Goal: Information Seeking & Learning: Learn about a topic

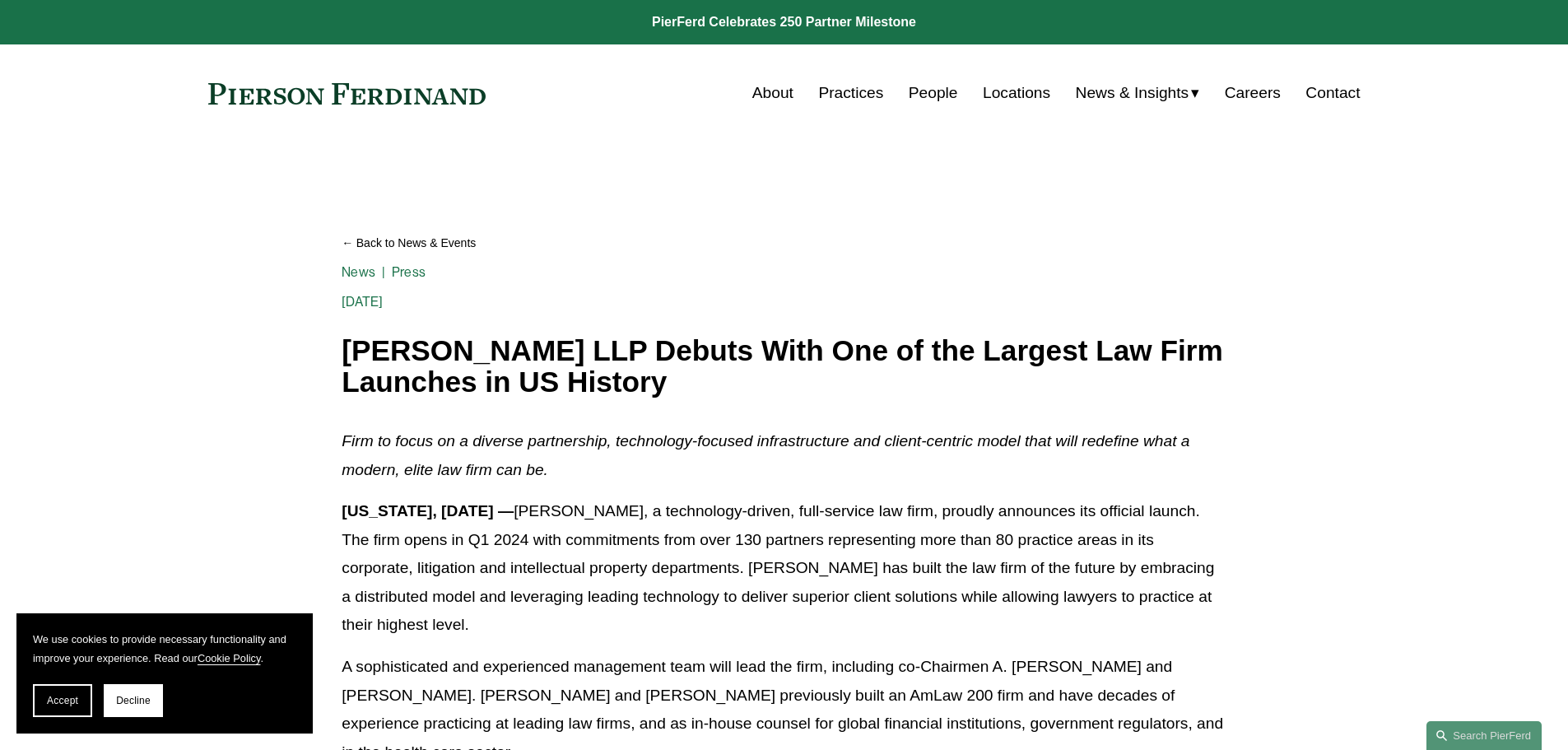
click at [935, 90] on link "People" at bounding box center [933, 94] width 49 height 31
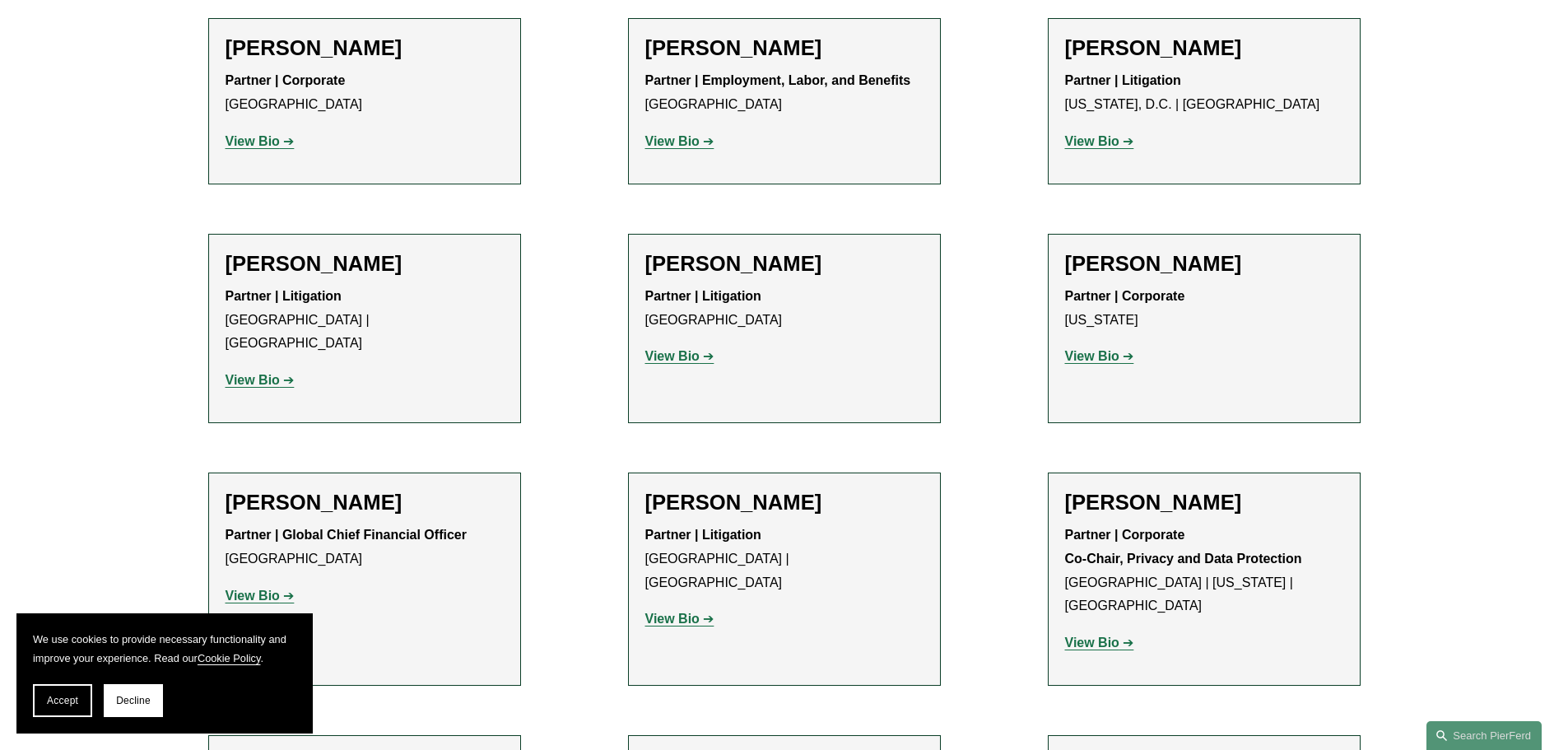
scroll to position [11302, 0]
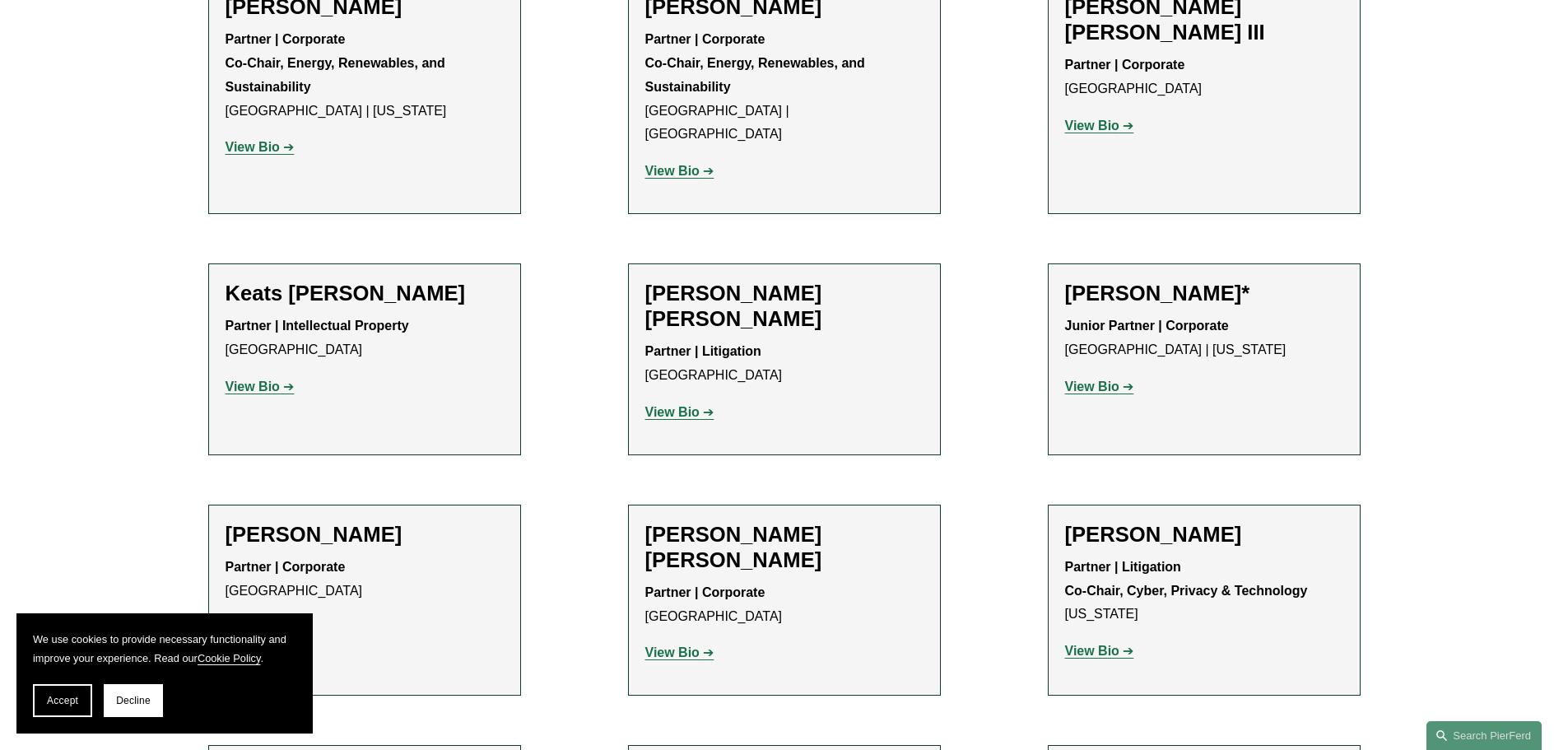
scroll to position [15994, 0]
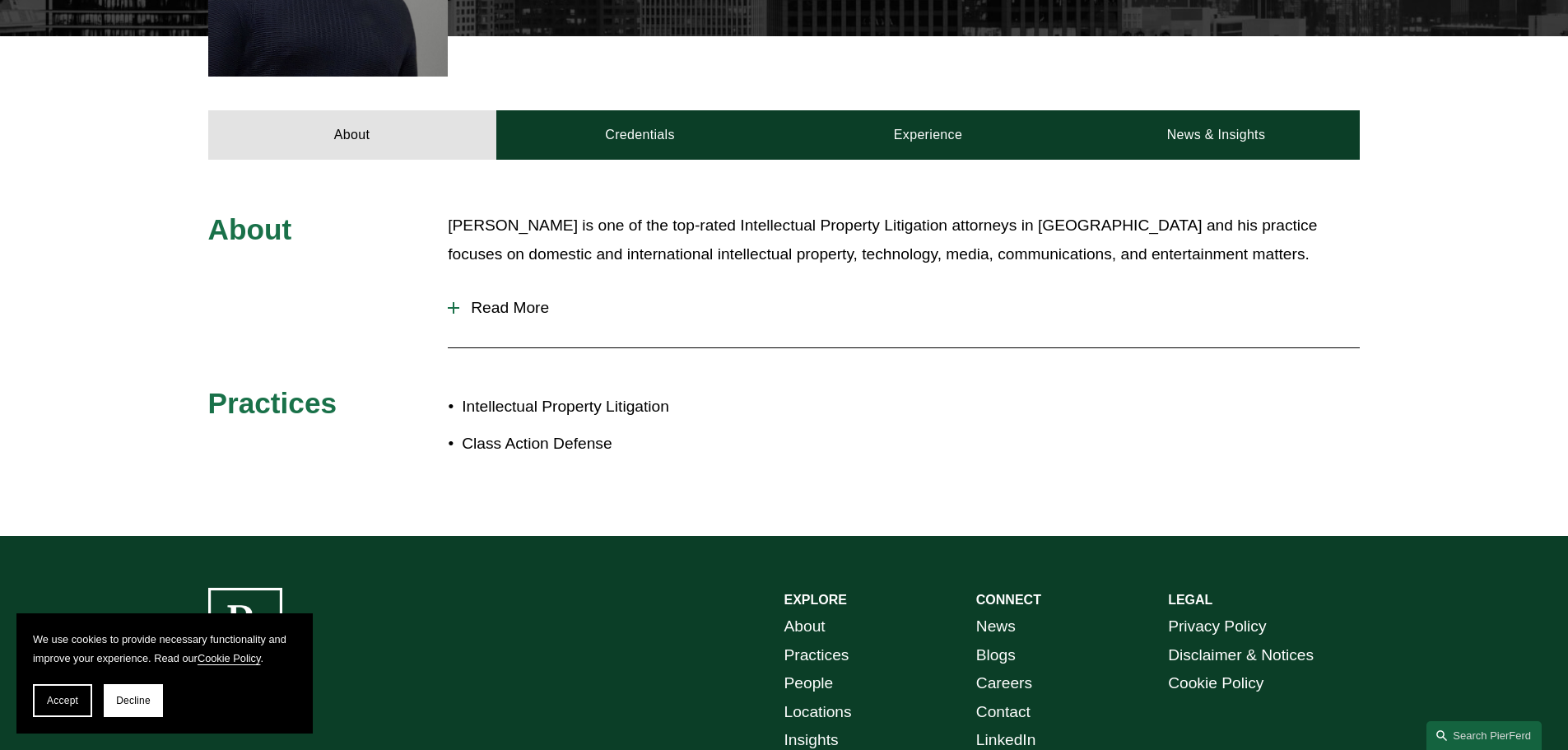
scroll to position [658, 0]
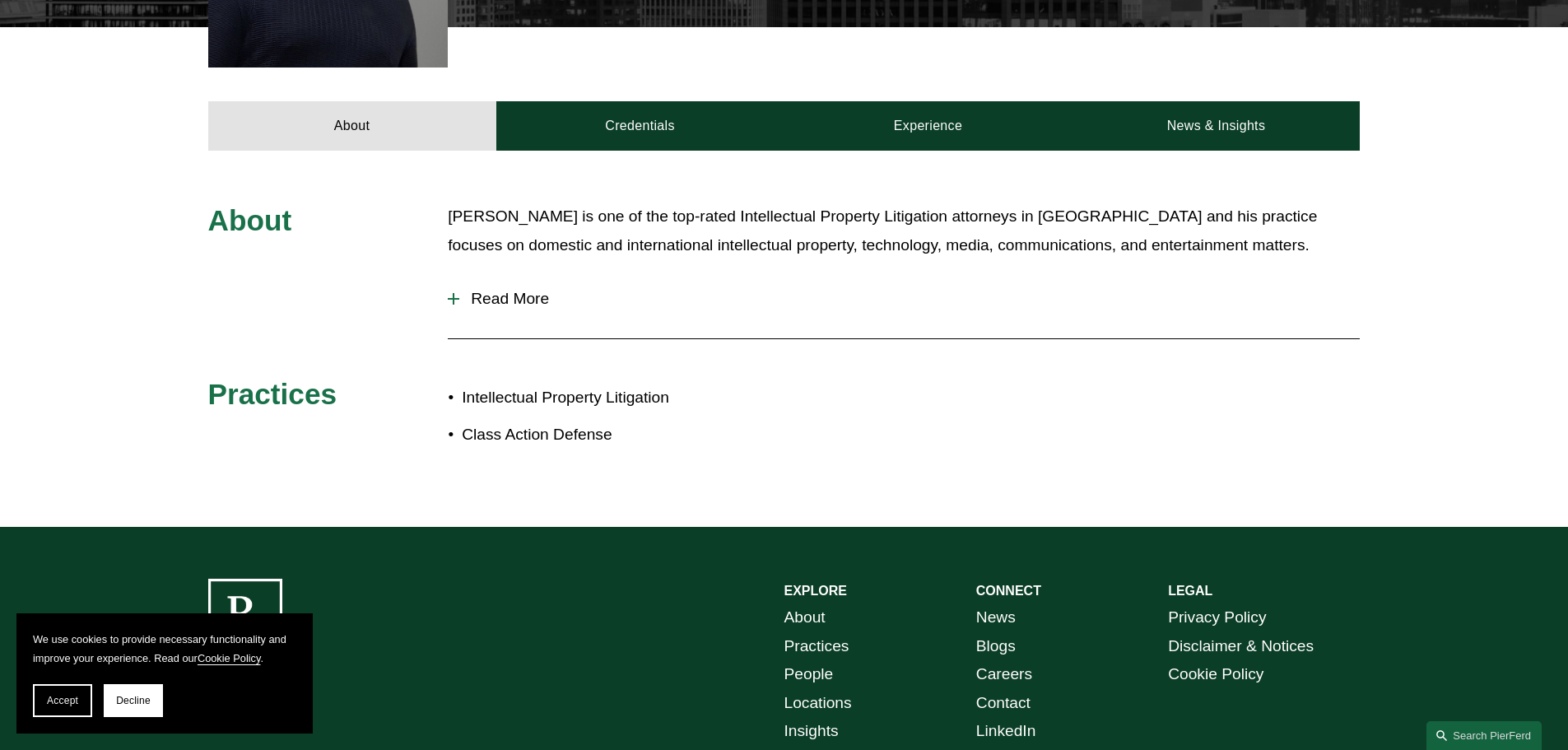
click at [519, 290] on span "Read More" at bounding box center [909, 299] width 900 height 19
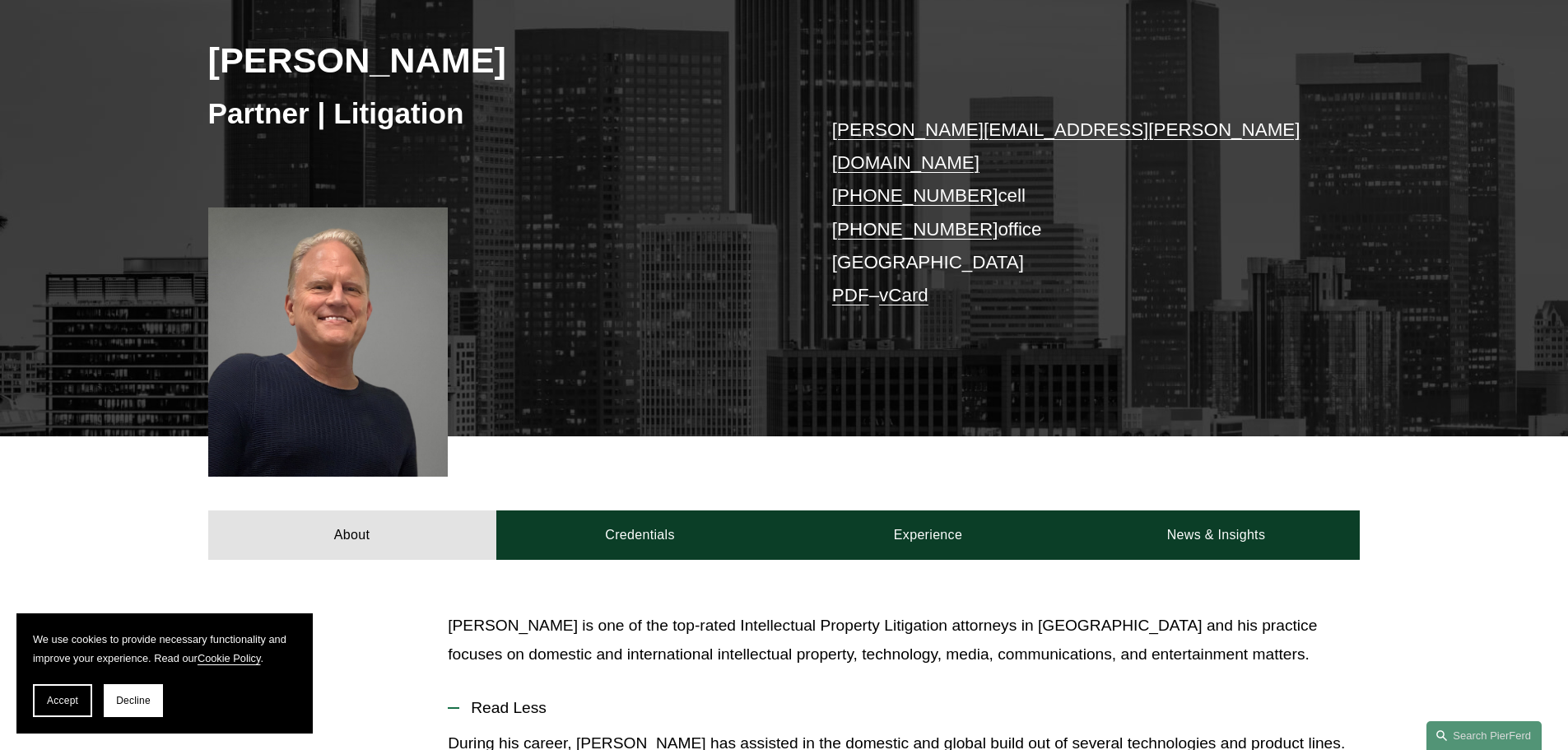
scroll to position [247, 0]
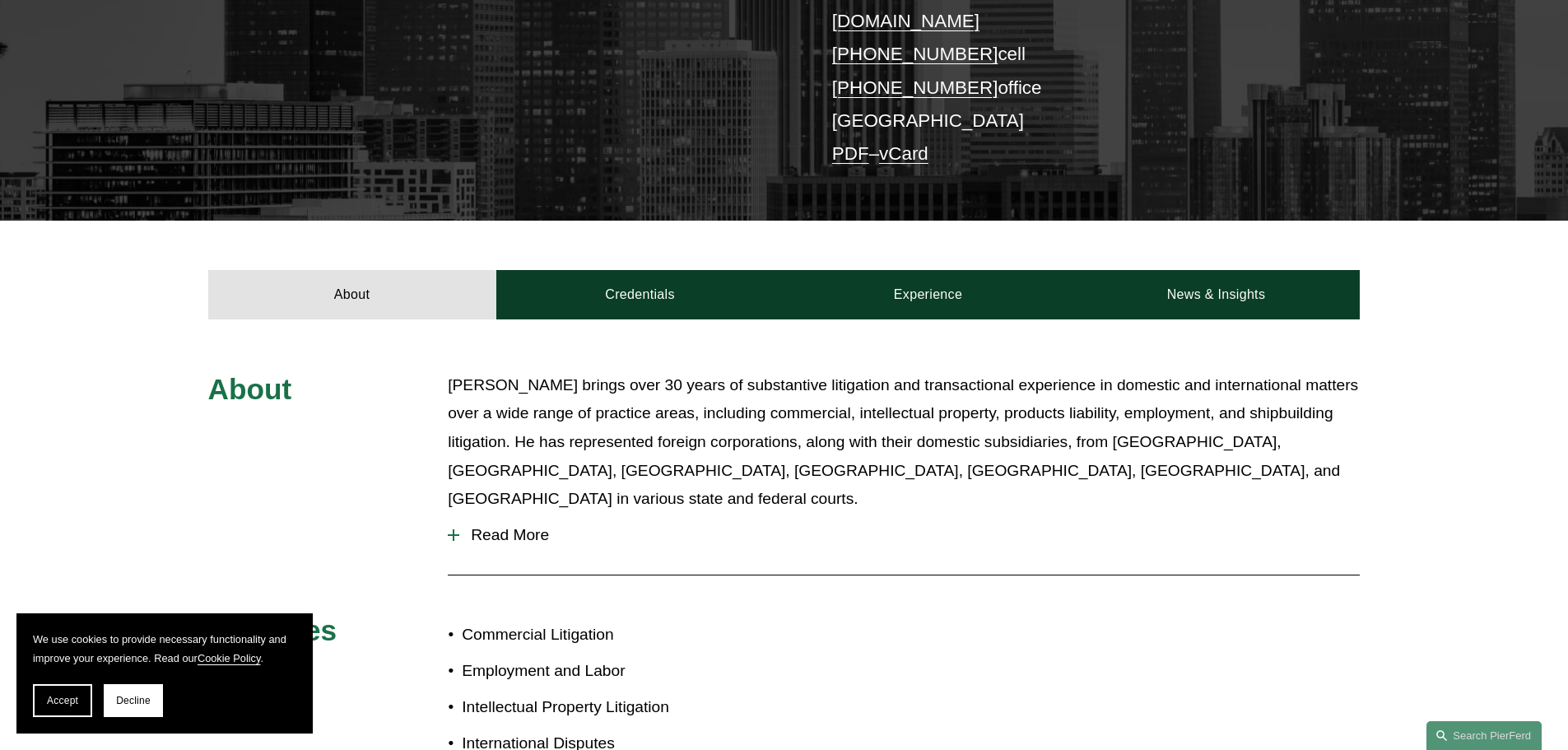
scroll to position [411, 0]
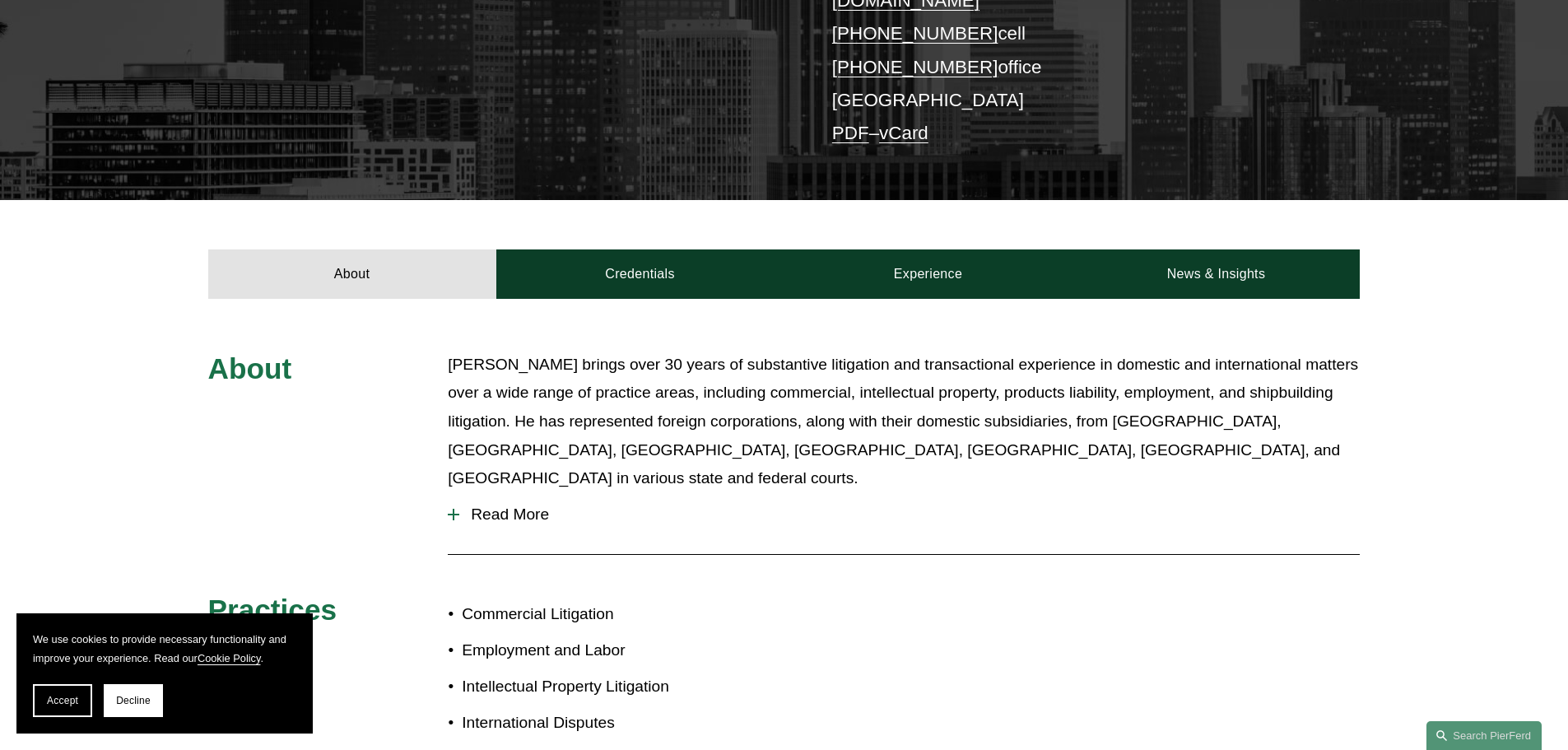
click at [522, 506] on span "Read More" at bounding box center [909, 515] width 900 height 19
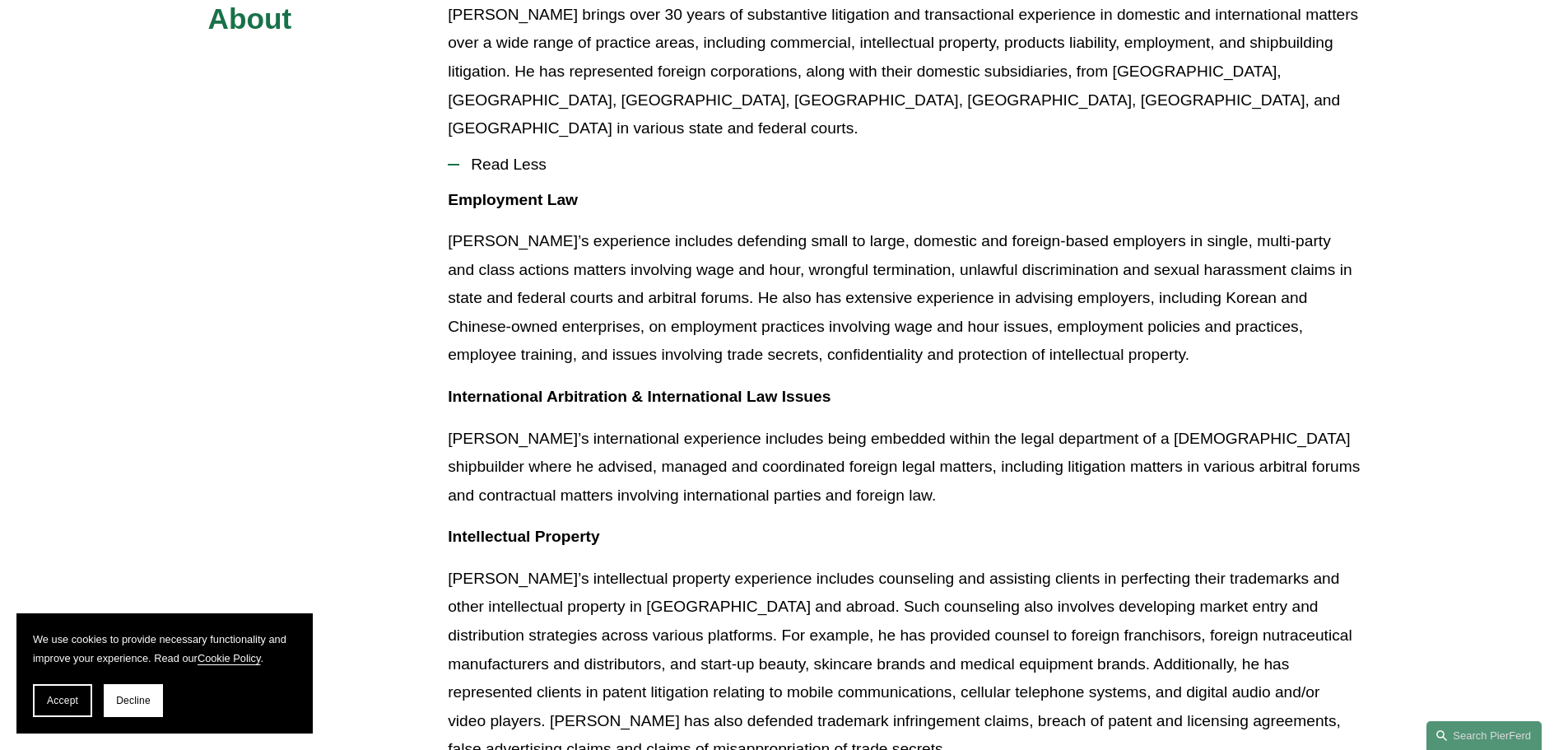
scroll to position [185, 0]
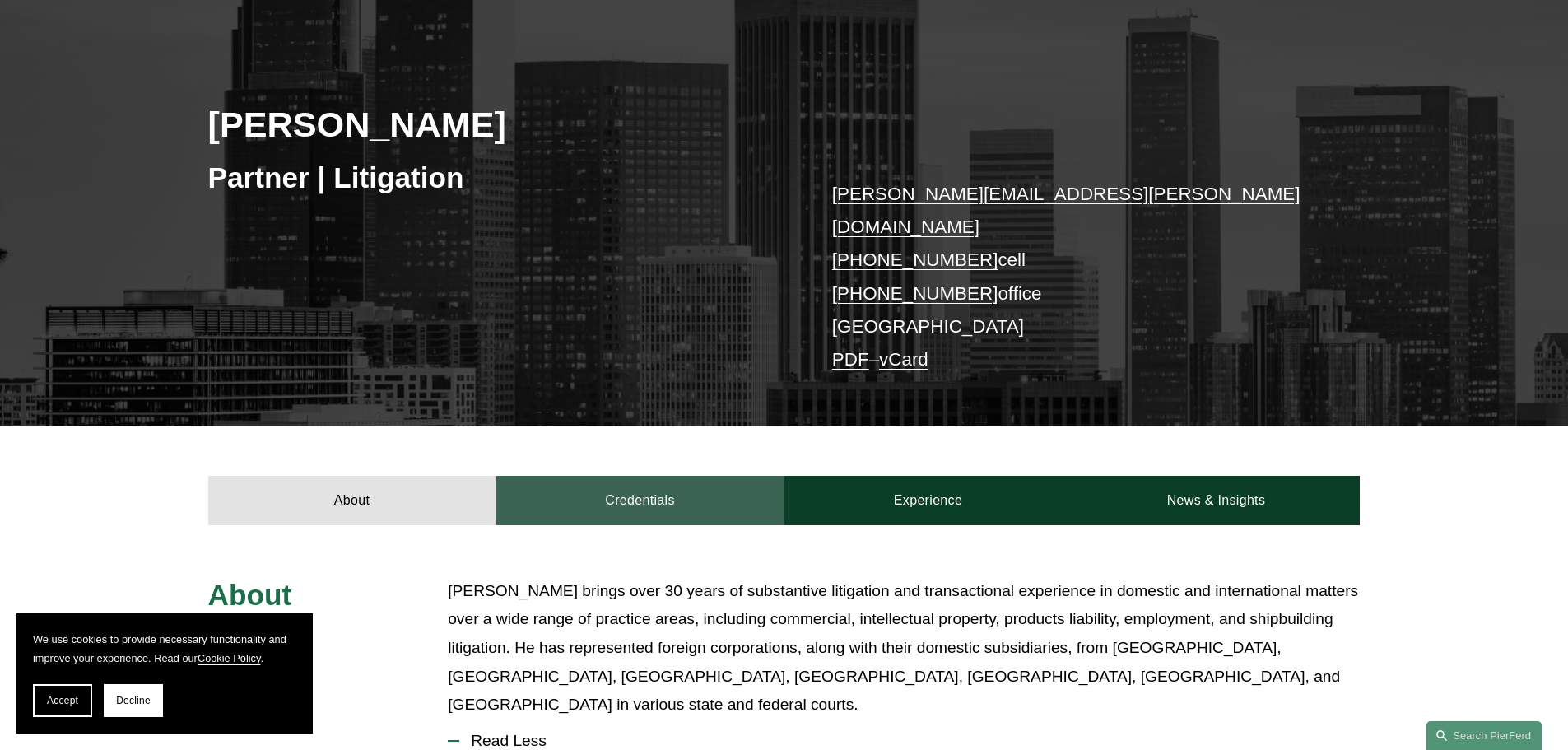
click at [640, 476] on link "Credentials" at bounding box center [640, 500] width 288 height 49
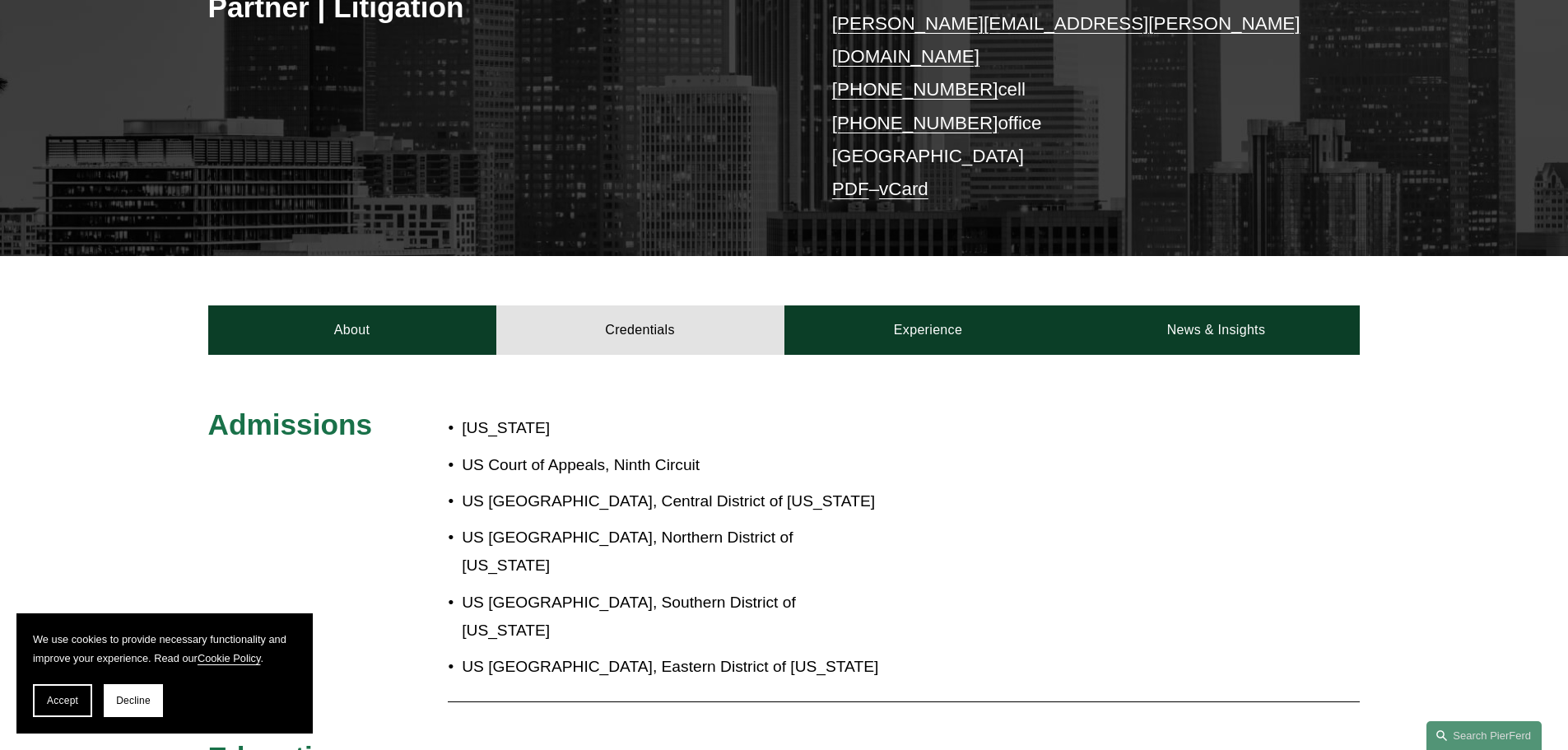
scroll to position [350, 0]
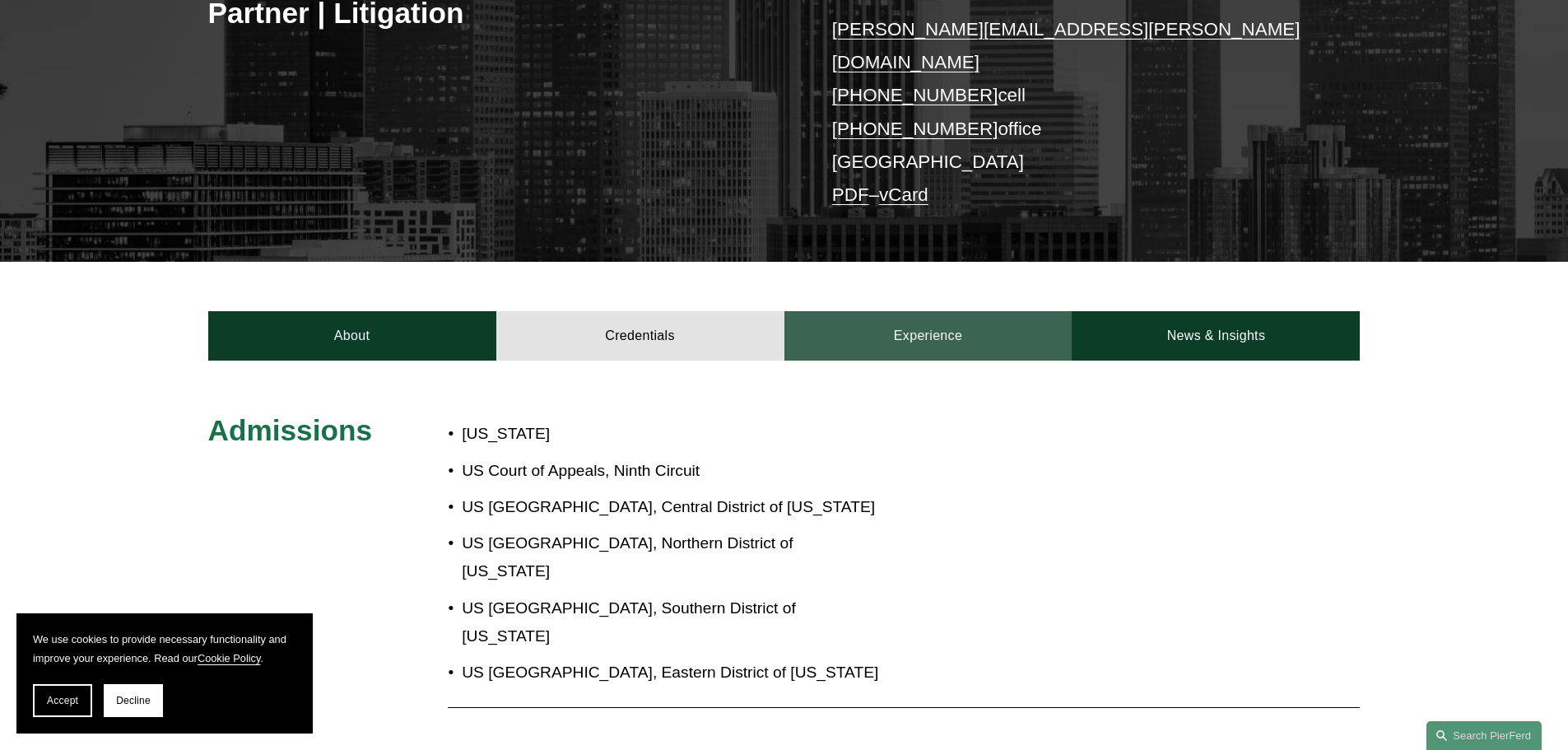
click at [918, 311] on link "Experience" at bounding box center [928, 335] width 288 height 49
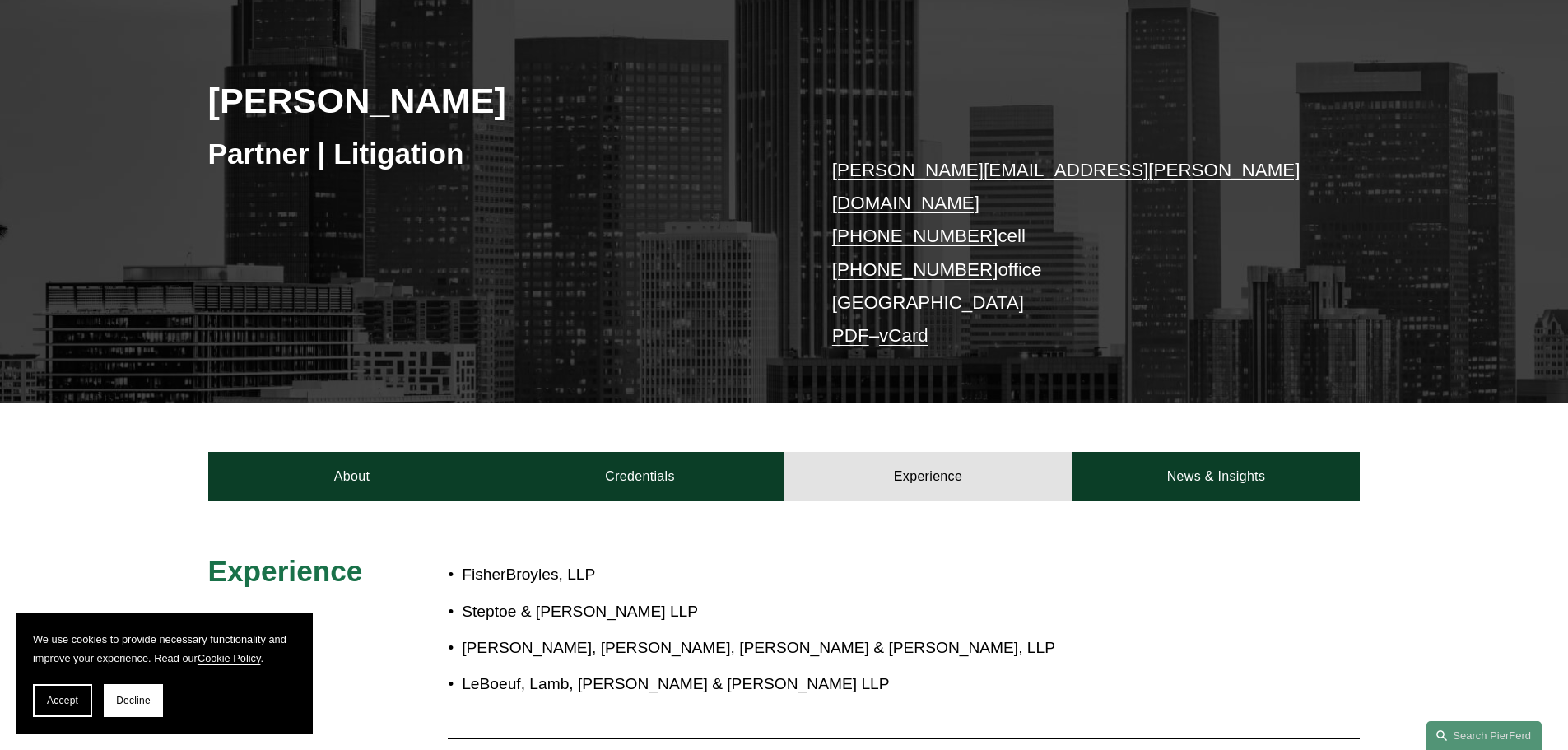
scroll to position [185, 0]
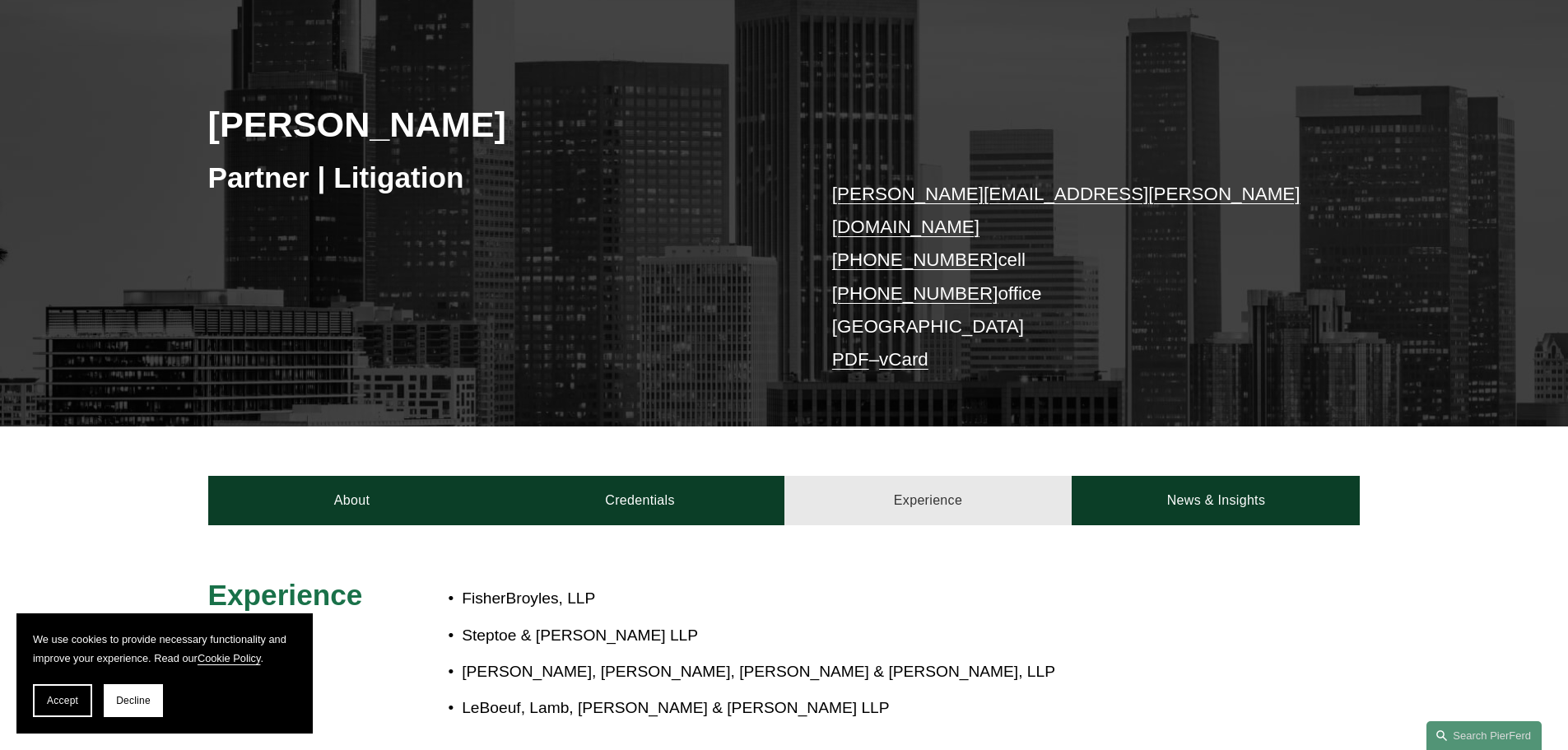
click at [946, 478] on link "Experience" at bounding box center [928, 500] width 288 height 49
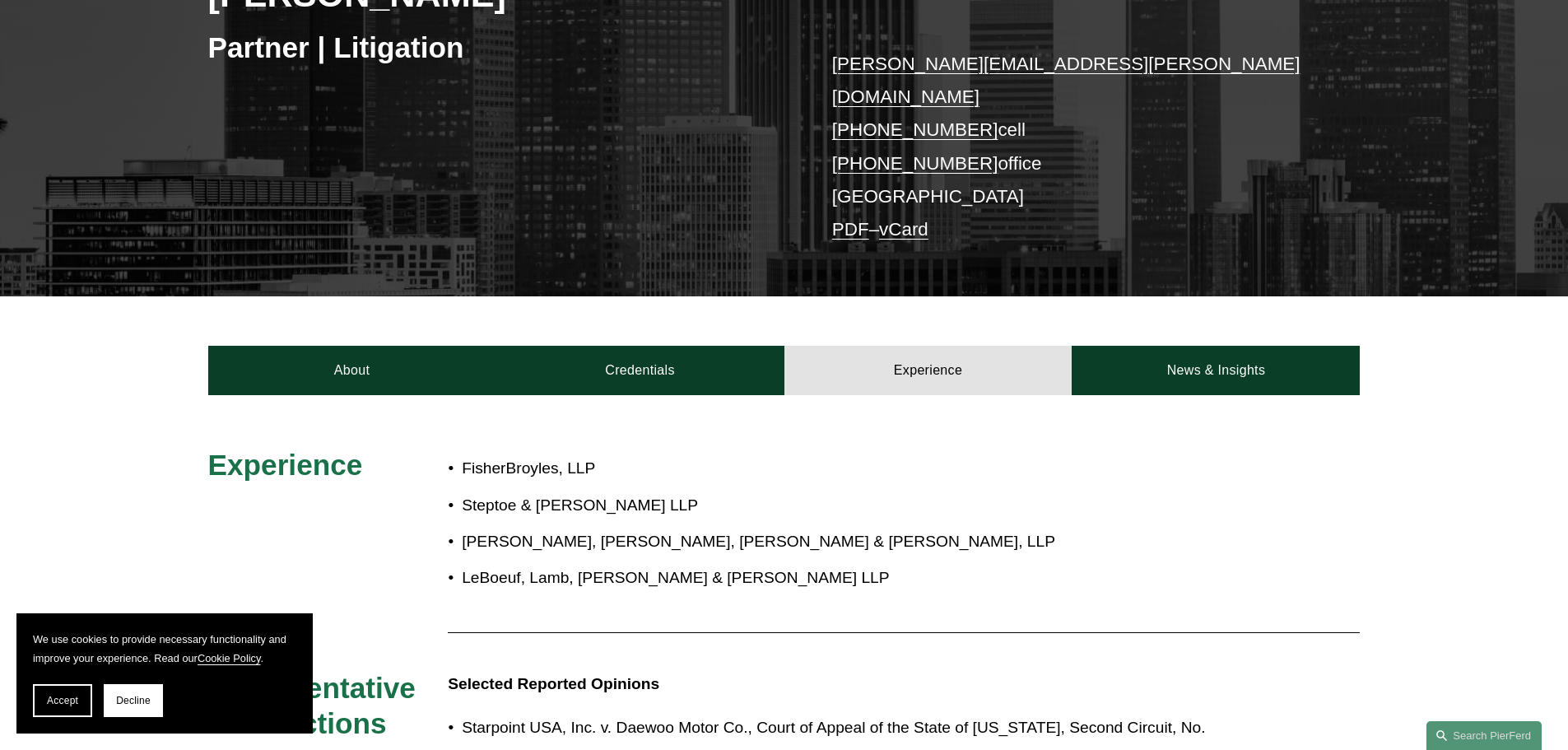
scroll to position [596, 0]
